Goal: Share content: Share content

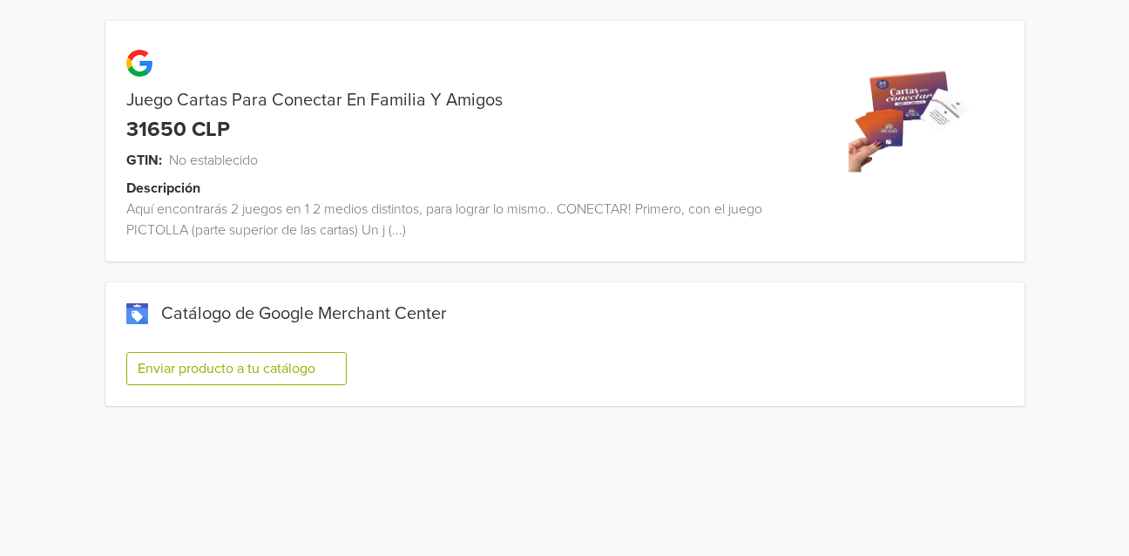
click at [265, 372] on button "Enviar producto a tu catálogo" at bounding box center [236, 368] width 220 height 33
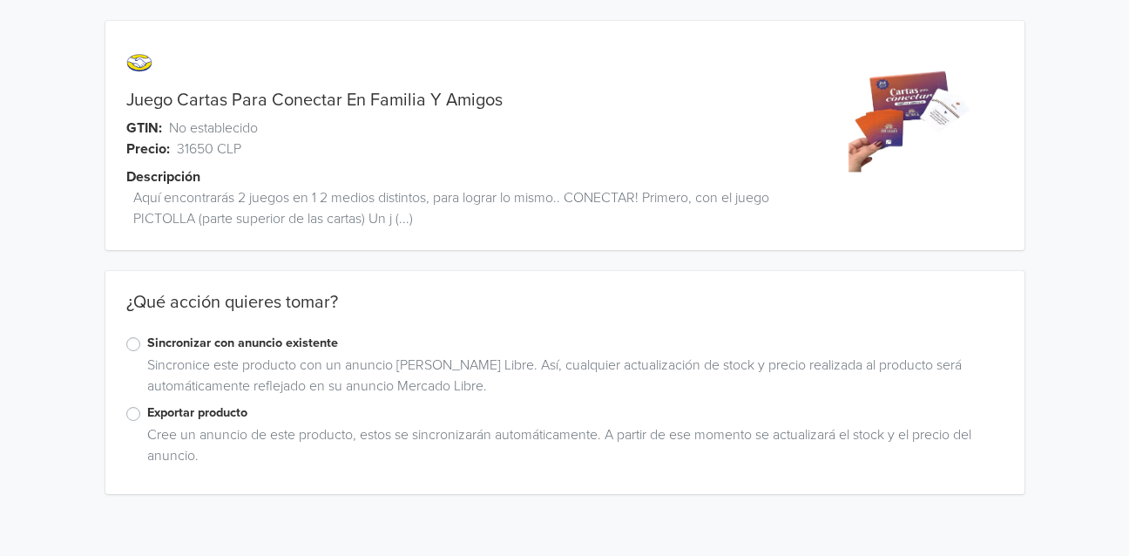
click at [139, 406] on div "Exportar producto" at bounding box center [564, 413] width 877 height 21
click at [147, 415] on label "Exportar producto" at bounding box center [575, 412] width 856 height 19
click at [0, 0] on input "Exportar producto" at bounding box center [0, 0] width 0 height 0
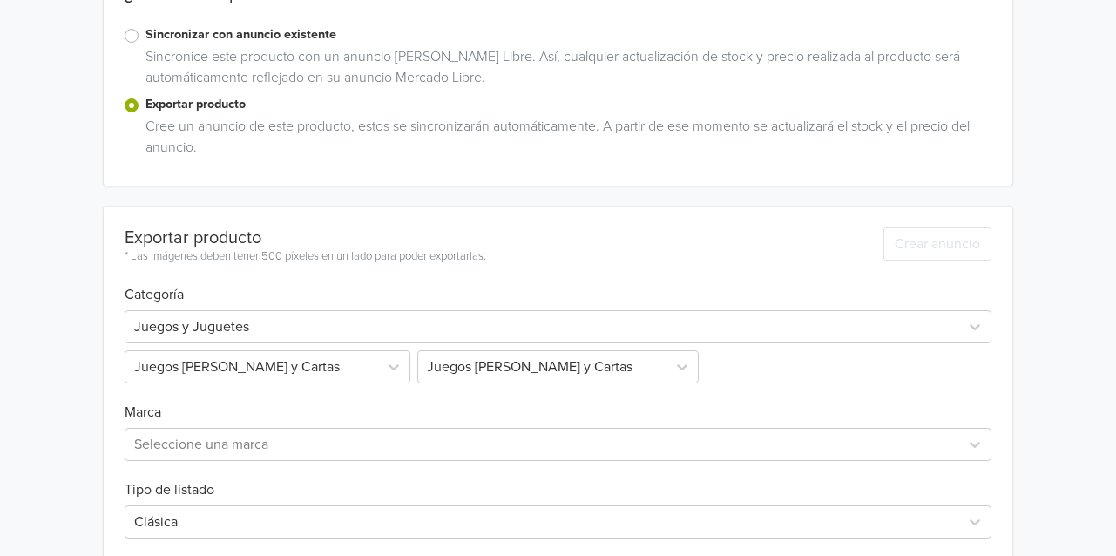
scroll to position [483, 0]
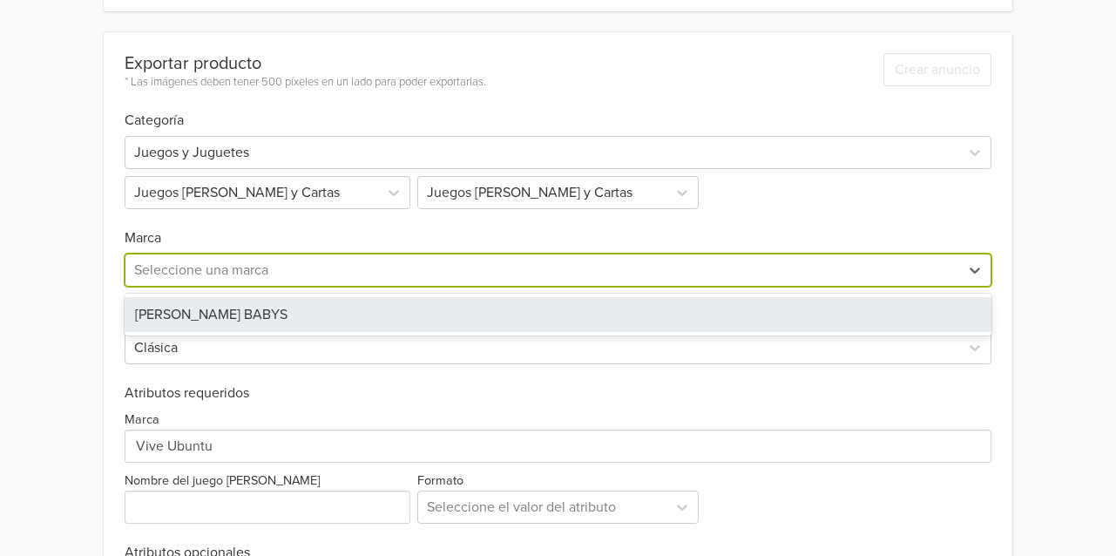
click at [210, 264] on div at bounding box center [542, 270] width 816 height 24
click at [180, 311] on div "PIUS BABYS" at bounding box center [558, 314] width 867 height 35
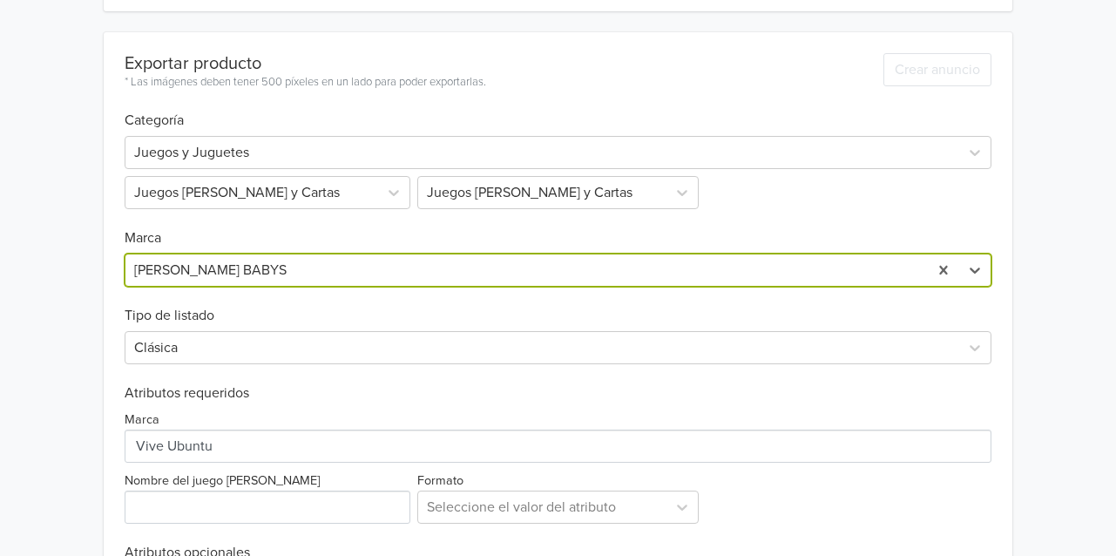
click at [43, 314] on div "Juego Cartas Para Conectar En Familia Y Amigos GTIN: No establecido Precio: 316…" at bounding box center [558, 107] width 1090 height 1180
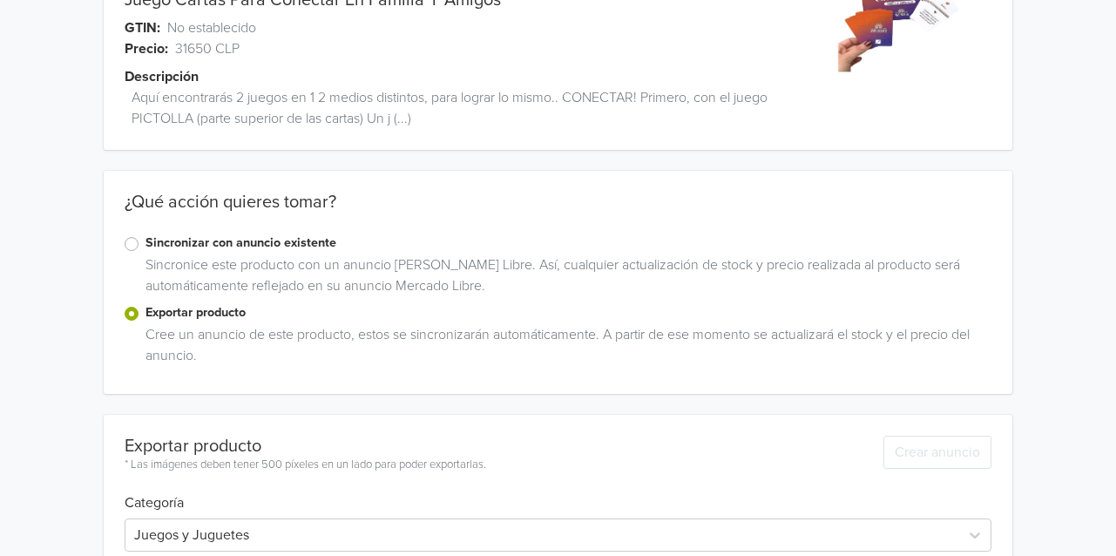
scroll to position [0, 0]
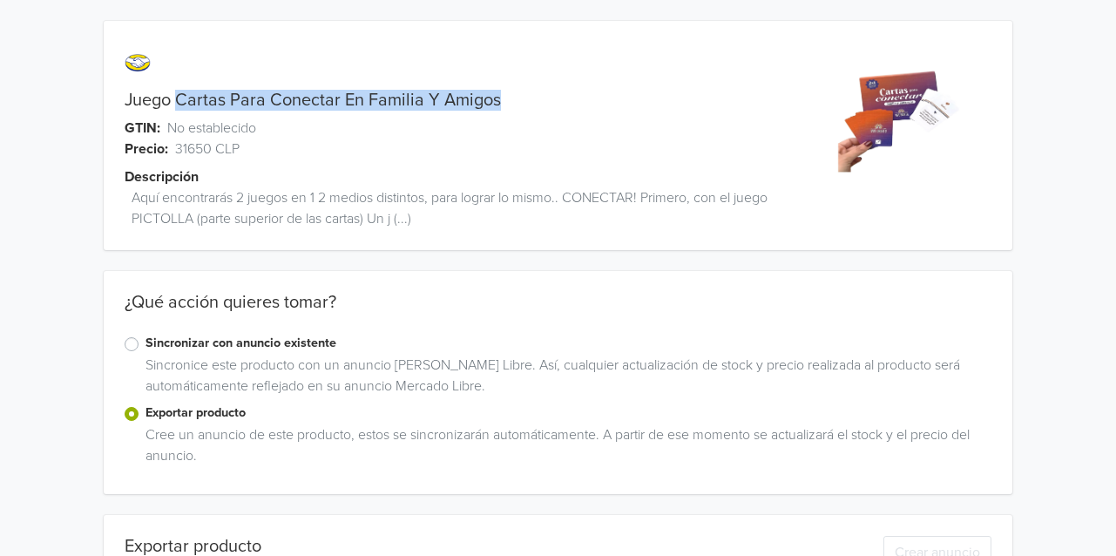
drag, startPoint x: 179, startPoint y: 98, endPoint x: 518, endPoint y: 92, distance: 338.9
click at [518, 92] on div "Juego Cartas Para Conectar En Familia Y Amigos" at bounding box center [444, 100] width 681 height 21
copy link "Cartas Para Conectar En Familia Y Amigos"
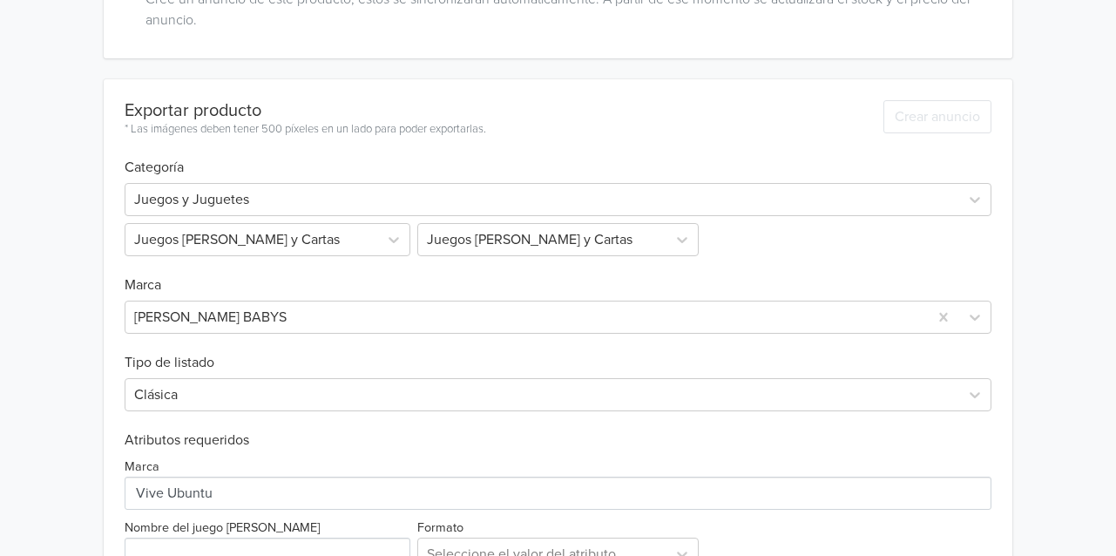
scroll to position [610, 0]
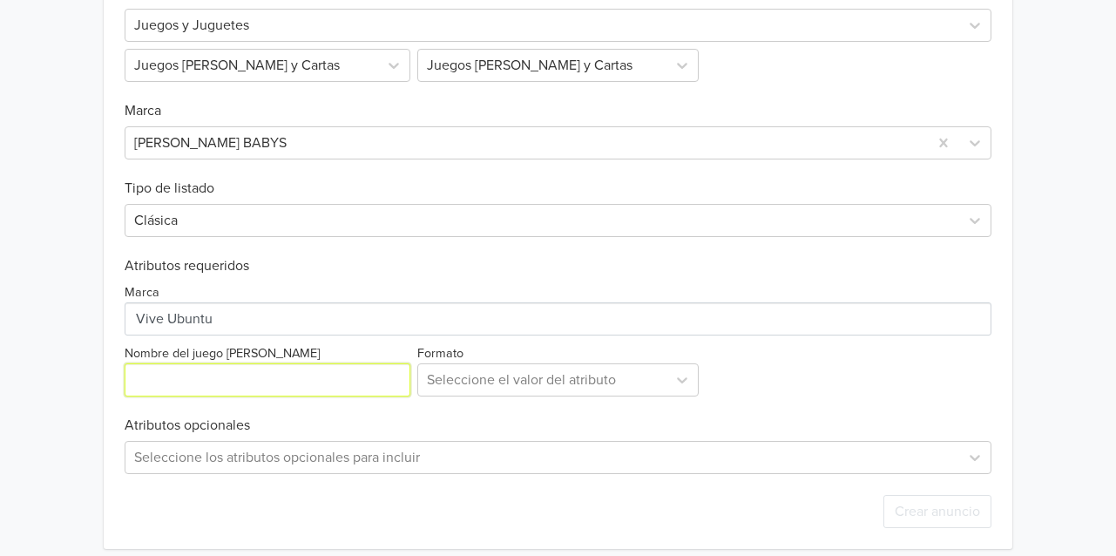
click at [179, 380] on input "Nombre del juego de mesa" at bounding box center [268, 379] width 286 height 33
paste input "Cartas Para Conectar En Familia Y Amigos"
type input "Cartas Para Conectar En Familia Y Amigos"
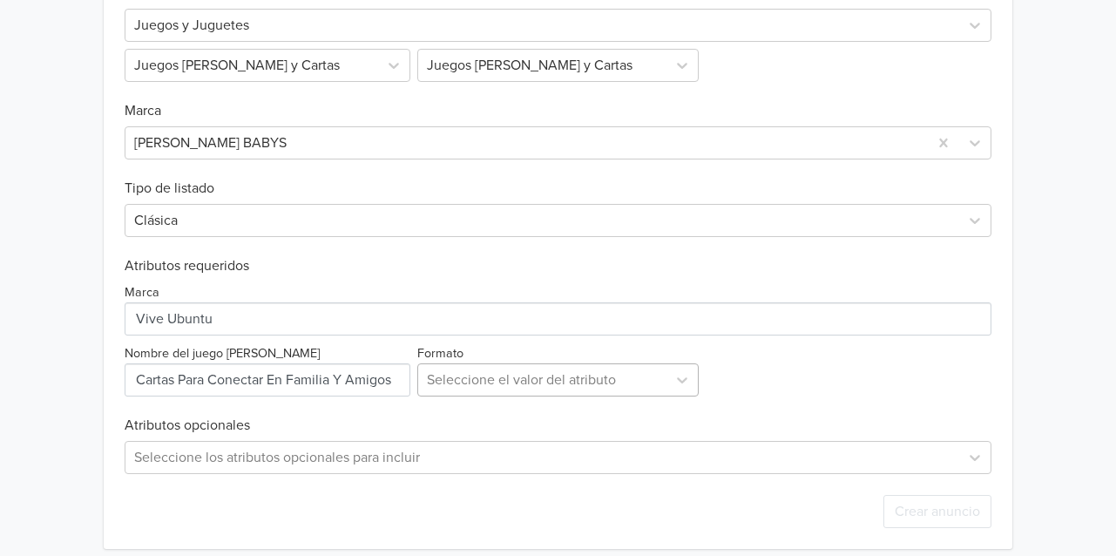
click at [504, 384] on div at bounding box center [543, 380] width 232 height 24
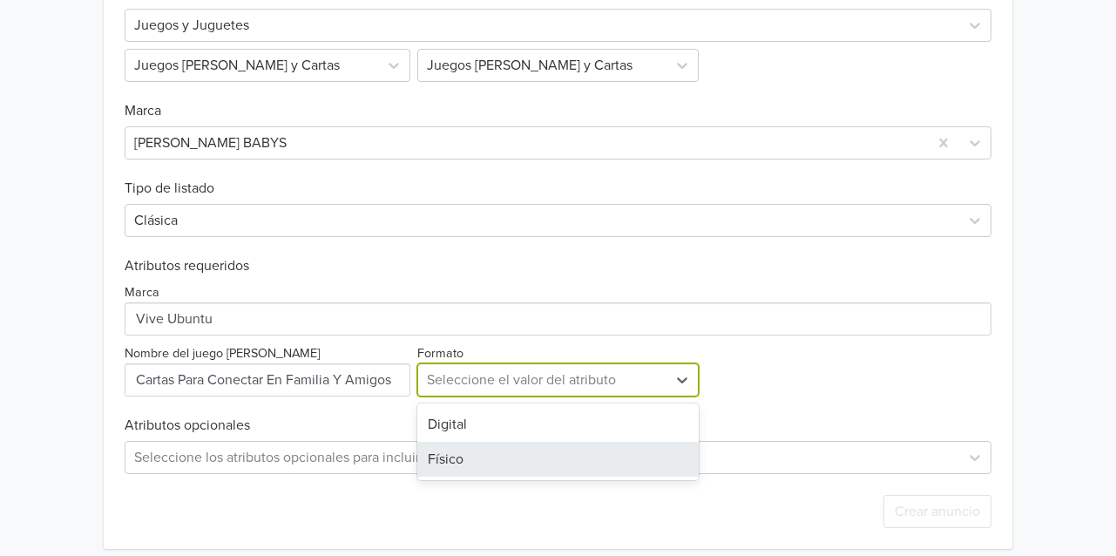
click at [466, 463] on div "Físico" at bounding box center [558, 459] width 282 height 35
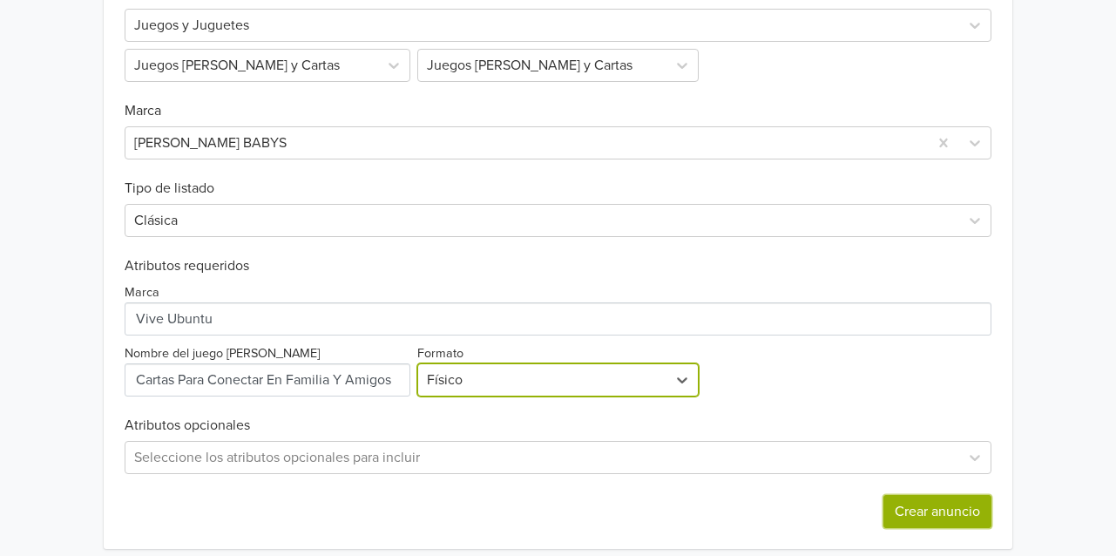
click at [902, 508] on button "Crear anuncio" at bounding box center [937, 511] width 108 height 33
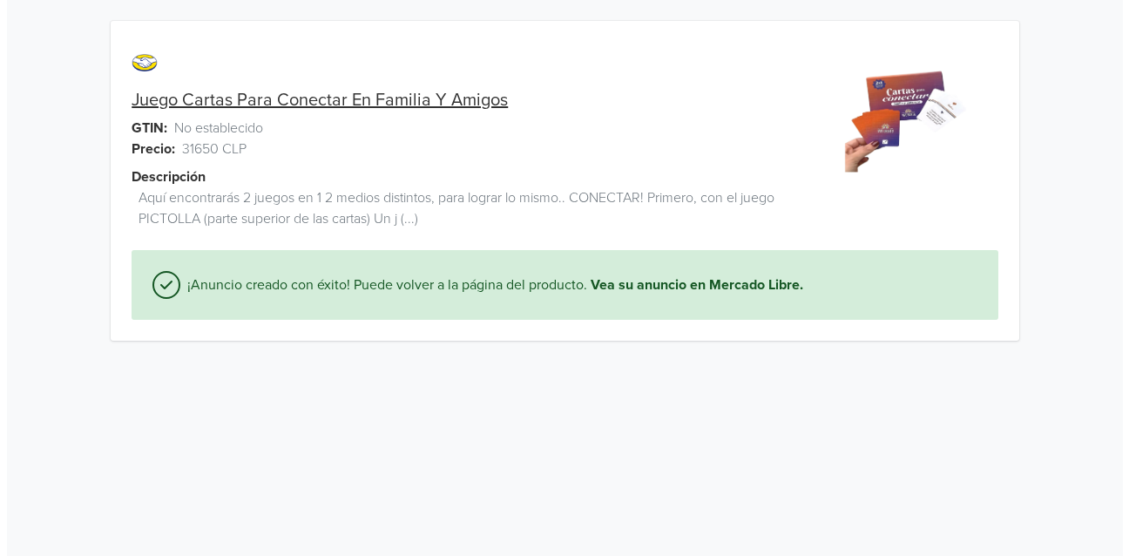
scroll to position [0, 0]
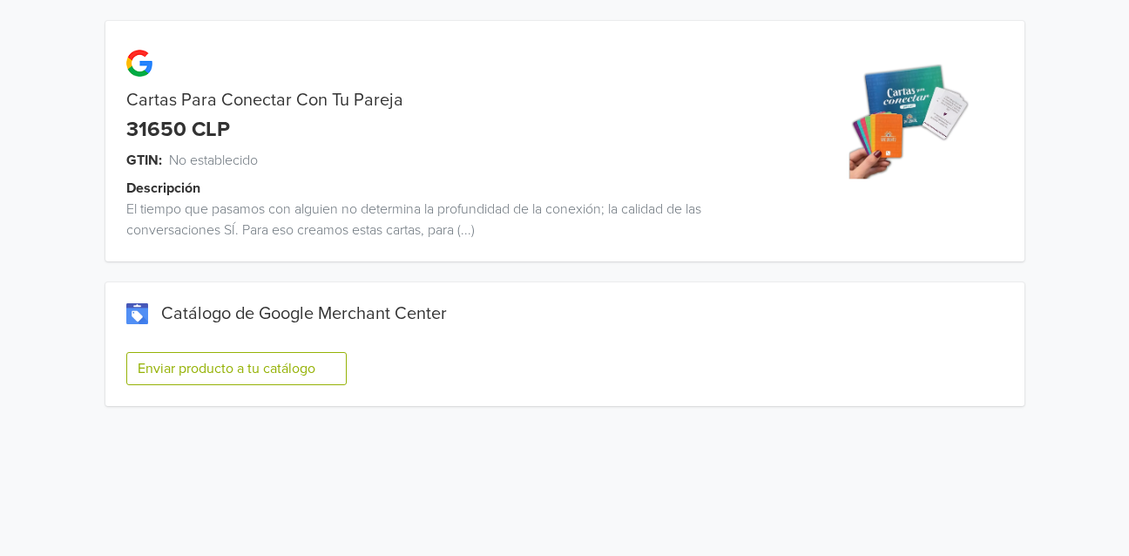
click at [195, 354] on button "Enviar producto a tu catálogo" at bounding box center [236, 368] width 220 height 33
